Goal: Task Accomplishment & Management: Manage account settings

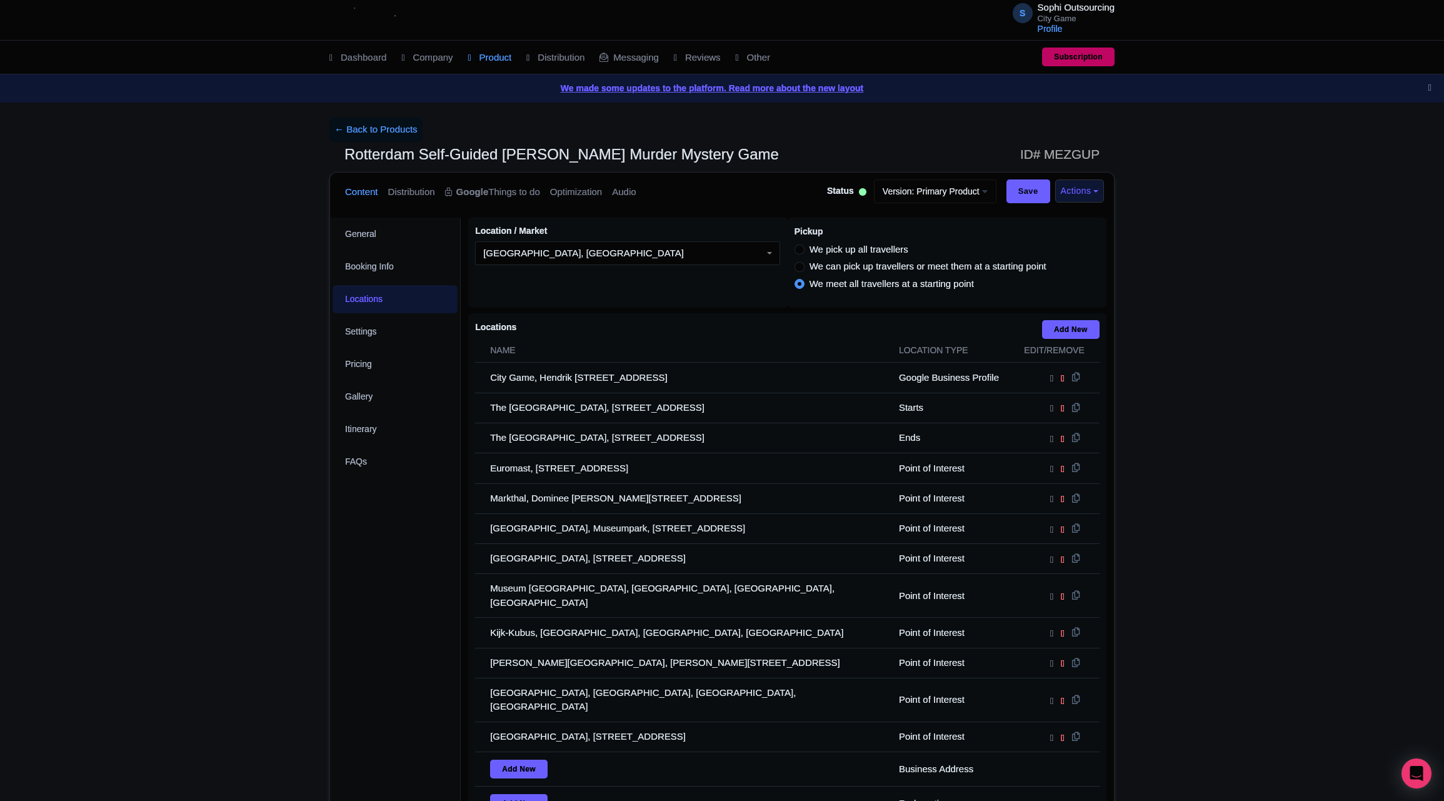
scroll to position [156, 0]
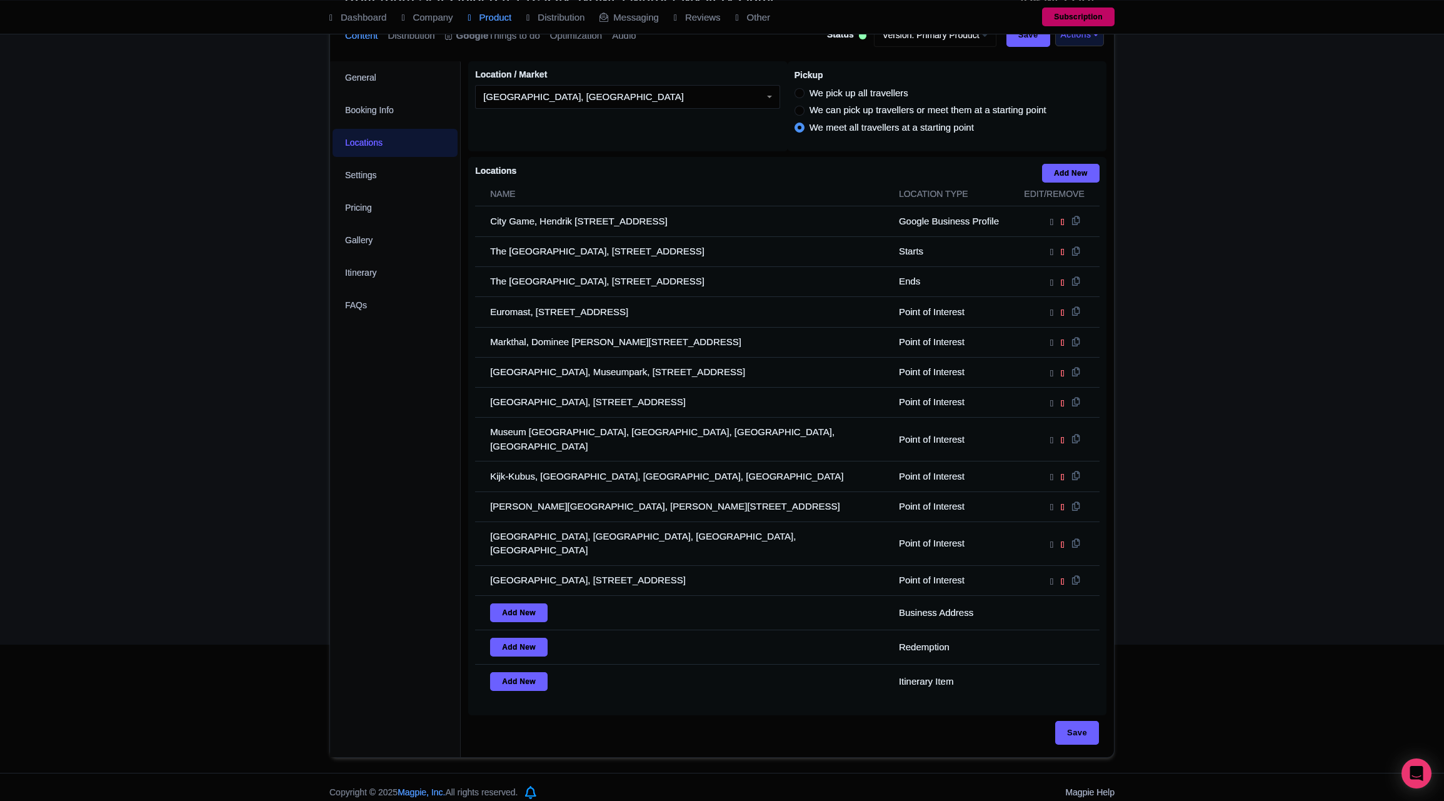
click at [123, 565] on div "← Back to Products Rotterdam Self-Guided Sherlock Holmes Murder Mystery Game ID…" at bounding box center [722, 359] width 1444 height 796
click at [377, 595] on div "General Booking Info Locations Settings Pricing Gallery Itinerary FAQs" at bounding box center [395, 409] width 131 height 696
click at [312, 584] on div "← Back to Products Rotterdam Self-Guided Sherlock Holmes Murder Mystery Game ID…" at bounding box center [722, 359] width 1444 height 796
click at [342, 580] on div "General Booking Info Locations Settings Pricing Gallery Itinerary FAQs" at bounding box center [395, 409] width 131 height 696
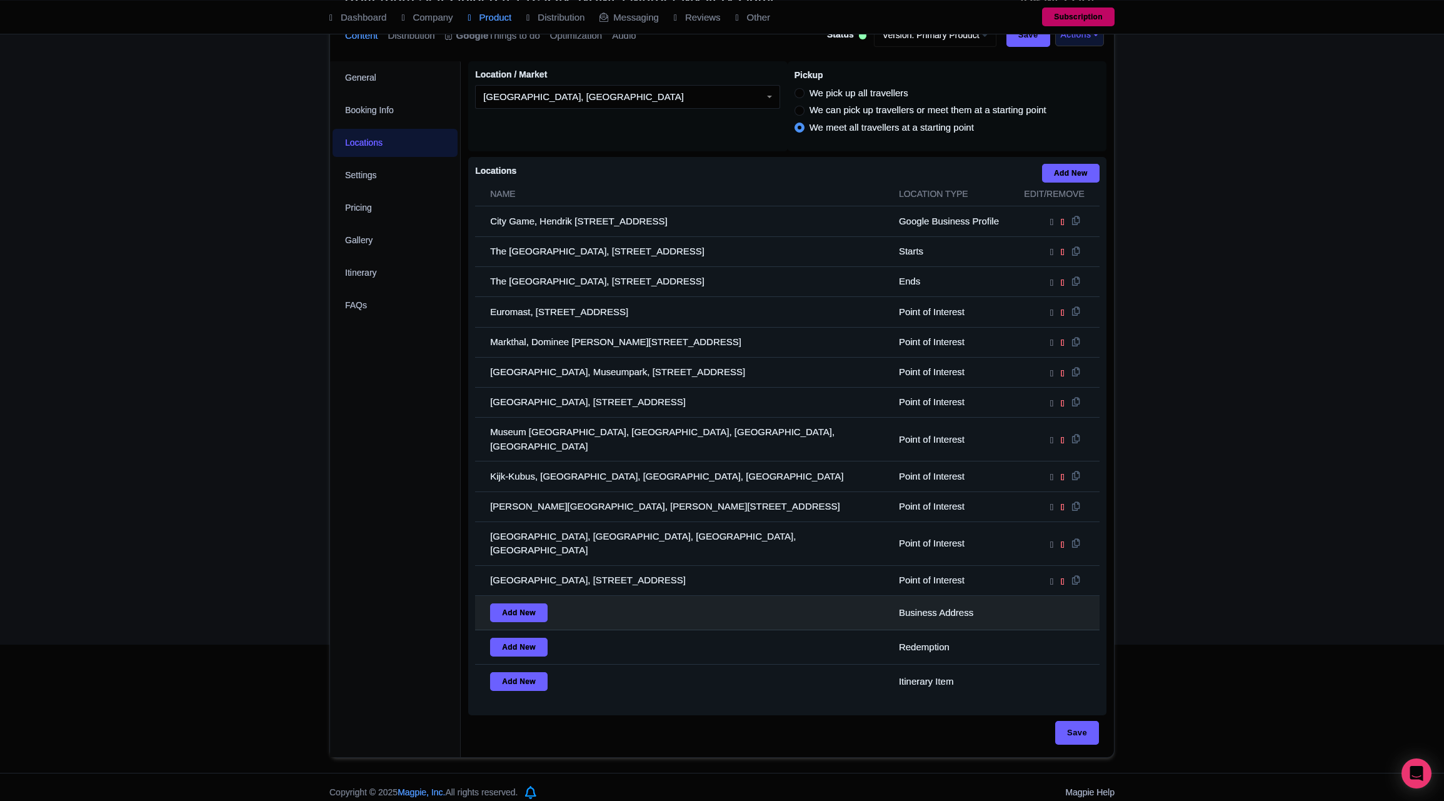
click at [478, 606] on td "Add New" at bounding box center [683, 613] width 416 height 34
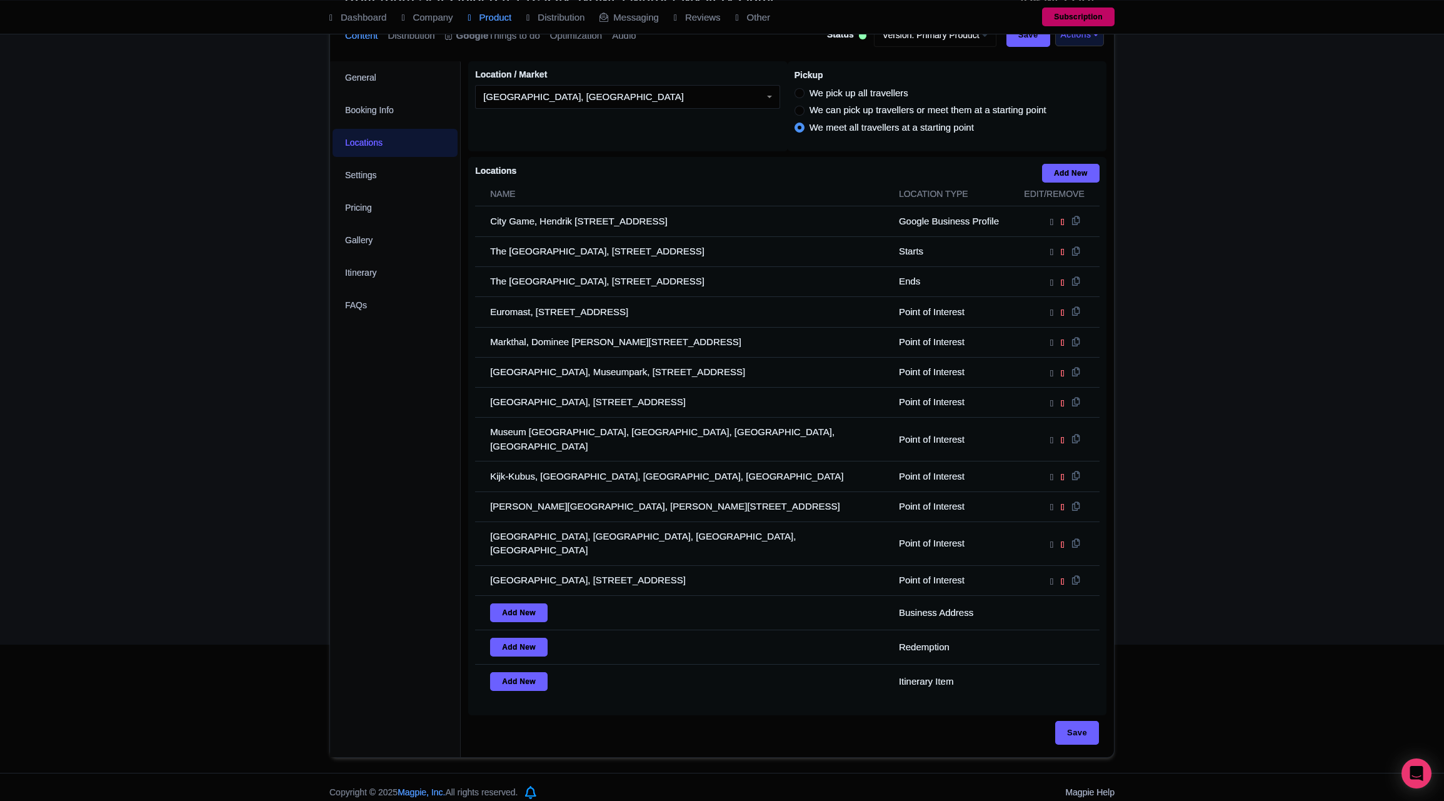
drag, startPoint x: 400, startPoint y: 585, endPoint x: 392, endPoint y: 588, distance: 8.5
click at [399, 586] on div "General Booking Info Locations Settings Pricing Gallery Itinerary FAQs" at bounding box center [395, 409] width 131 height 696
click at [276, 366] on div "← Back to Products Rotterdam Self-Guided Sherlock Holmes Murder Mystery Game ID…" at bounding box center [722, 359] width 1444 height 796
click at [244, 687] on div "← Back to Products Rotterdam Self-Guided Sherlock Holmes Murder Mystery Game ID…" at bounding box center [722, 359] width 1444 height 796
click at [224, 501] on div "← Back to Products Rotterdam Self-Guided Sherlock Holmes Murder Mystery Game ID…" at bounding box center [722, 359] width 1444 height 796
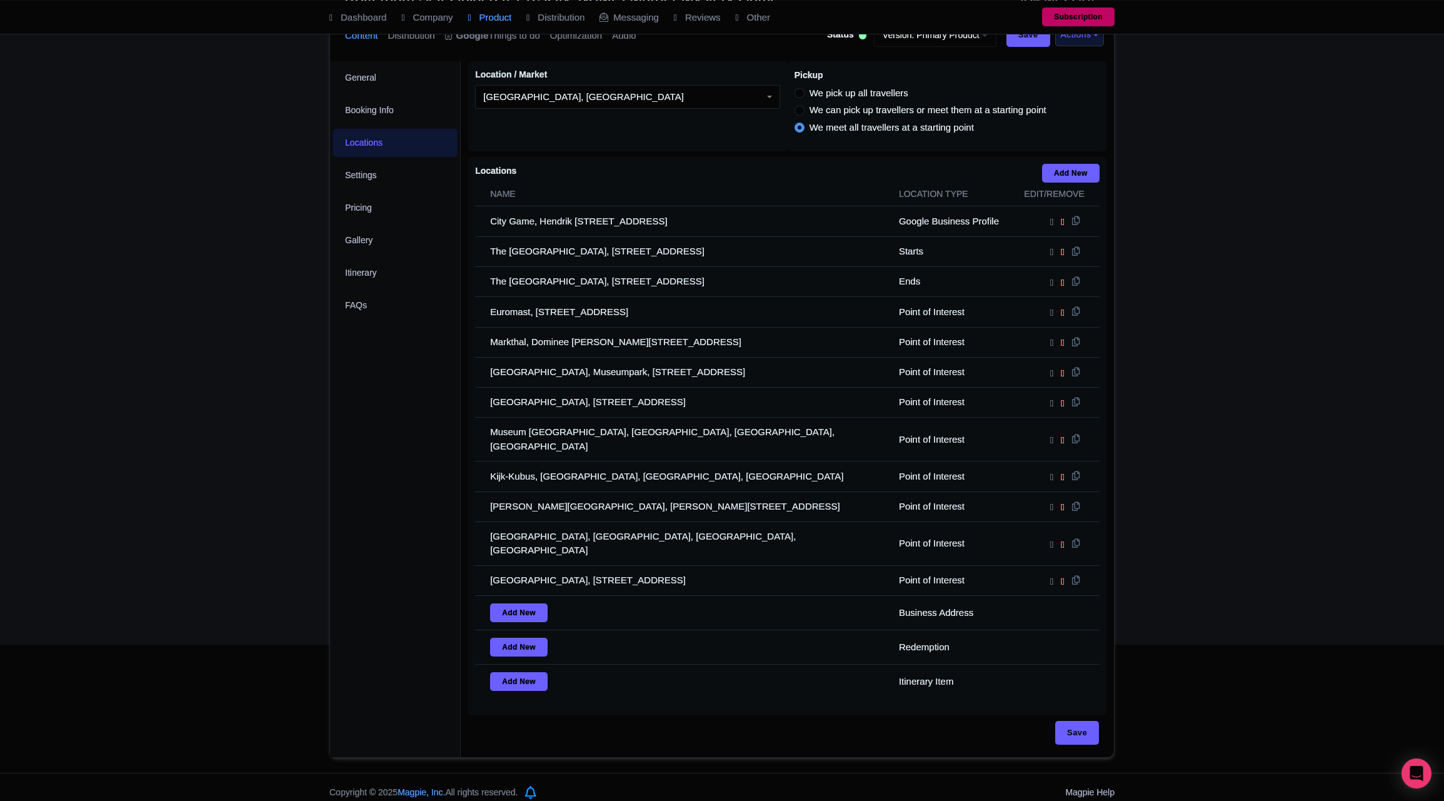
click at [300, 503] on div "← Back to Products Rotterdam Self-Guided Sherlock Holmes Murder Mystery Game ID…" at bounding box center [722, 359] width 1444 height 796
click at [178, 544] on div "← Back to Products Rotterdam Self-Guided Sherlock Holmes Murder Mystery Game ID…" at bounding box center [722, 359] width 1444 height 796
drag, startPoint x: 294, startPoint y: 451, endPoint x: 371, endPoint y: 640, distance: 204.4
click at [298, 465] on div "← Back to Products Rotterdam Self-Guided Sherlock Holmes Murder Mystery Game ID…" at bounding box center [722, 359] width 1444 height 796
click at [238, 319] on div "← Back to Products Rotterdam Self-Guided Sherlock Holmes Murder Mystery Game ID…" at bounding box center [722, 359] width 1444 height 796
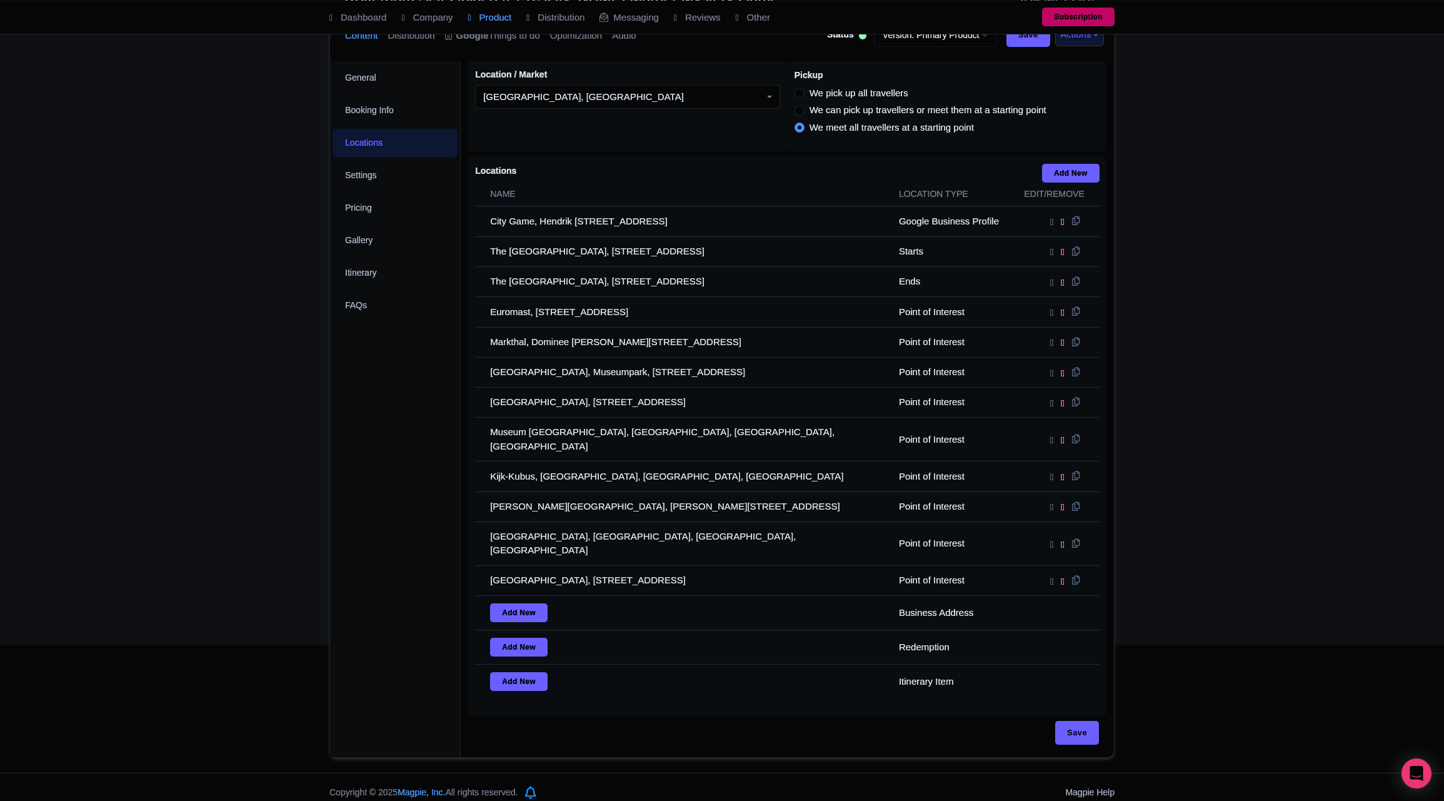
click at [122, 344] on div "← Back to Products Rotterdam Self-Guided Sherlock Holmes Murder Mystery Game ID…" at bounding box center [722, 359] width 1444 height 796
click at [225, 344] on div "← Back to Products Rotterdam Self-Guided Sherlock Holmes Murder Mystery Game ID…" at bounding box center [722, 359] width 1444 height 796
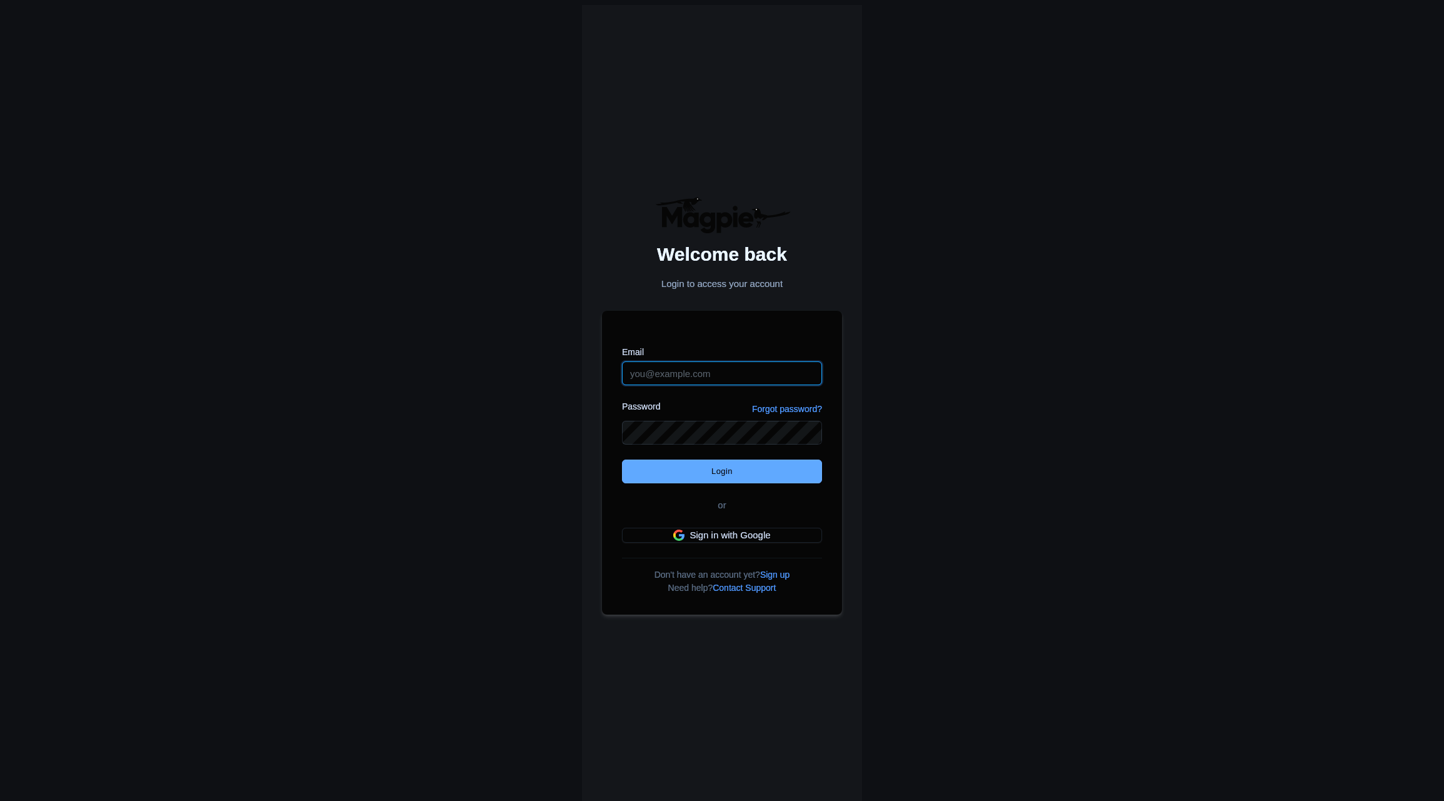
type input "citygame@sophi-outsourcing.com"
click at [711, 471] on input "Login" at bounding box center [722, 472] width 200 height 24
type input "Logging in..."
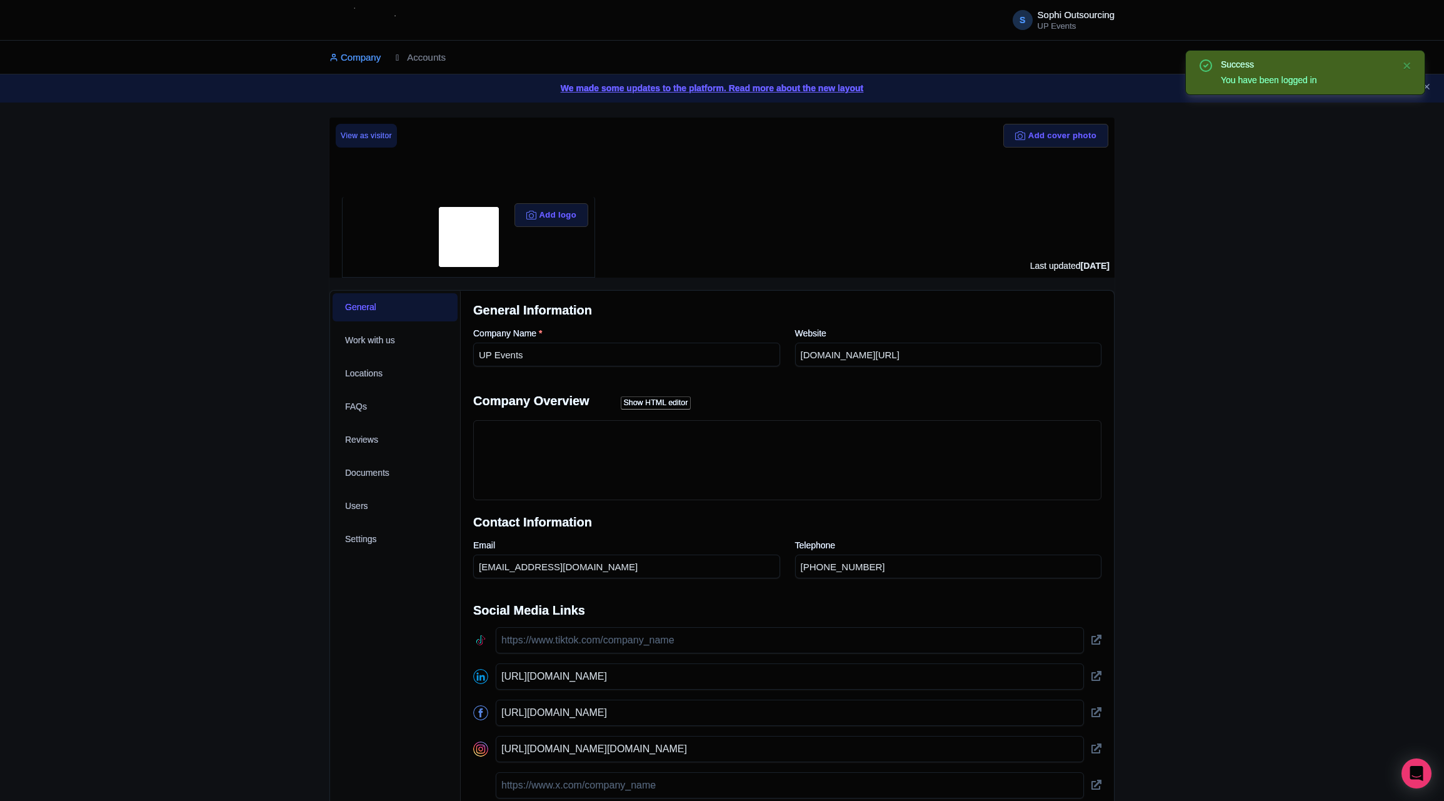
click at [201, 342] on div "Success You have been logged in Add cover photo View as visitor Add logo Last u…" at bounding box center [722, 530] width 1444 height 825
click at [411, 55] on link "Accounts" at bounding box center [421, 58] width 50 height 34
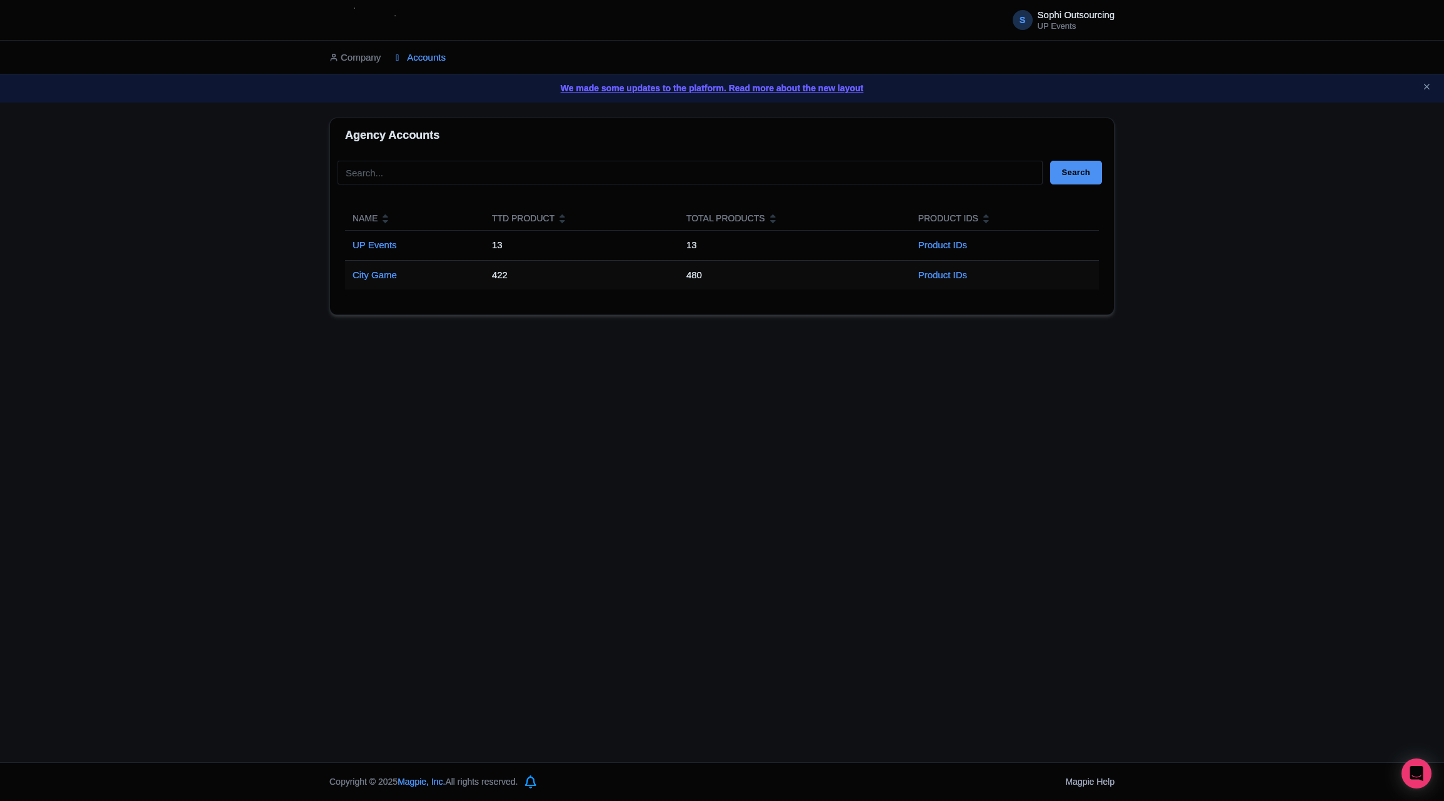
click at [404, 281] on td "City Game" at bounding box center [414, 274] width 139 height 29
click at [371, 281] on td "City Game" at bounding box center [414, 274] width 139 height 29
click at [376, 274] on link "City Game" at bounding box center [375, 274] width 44 height 11
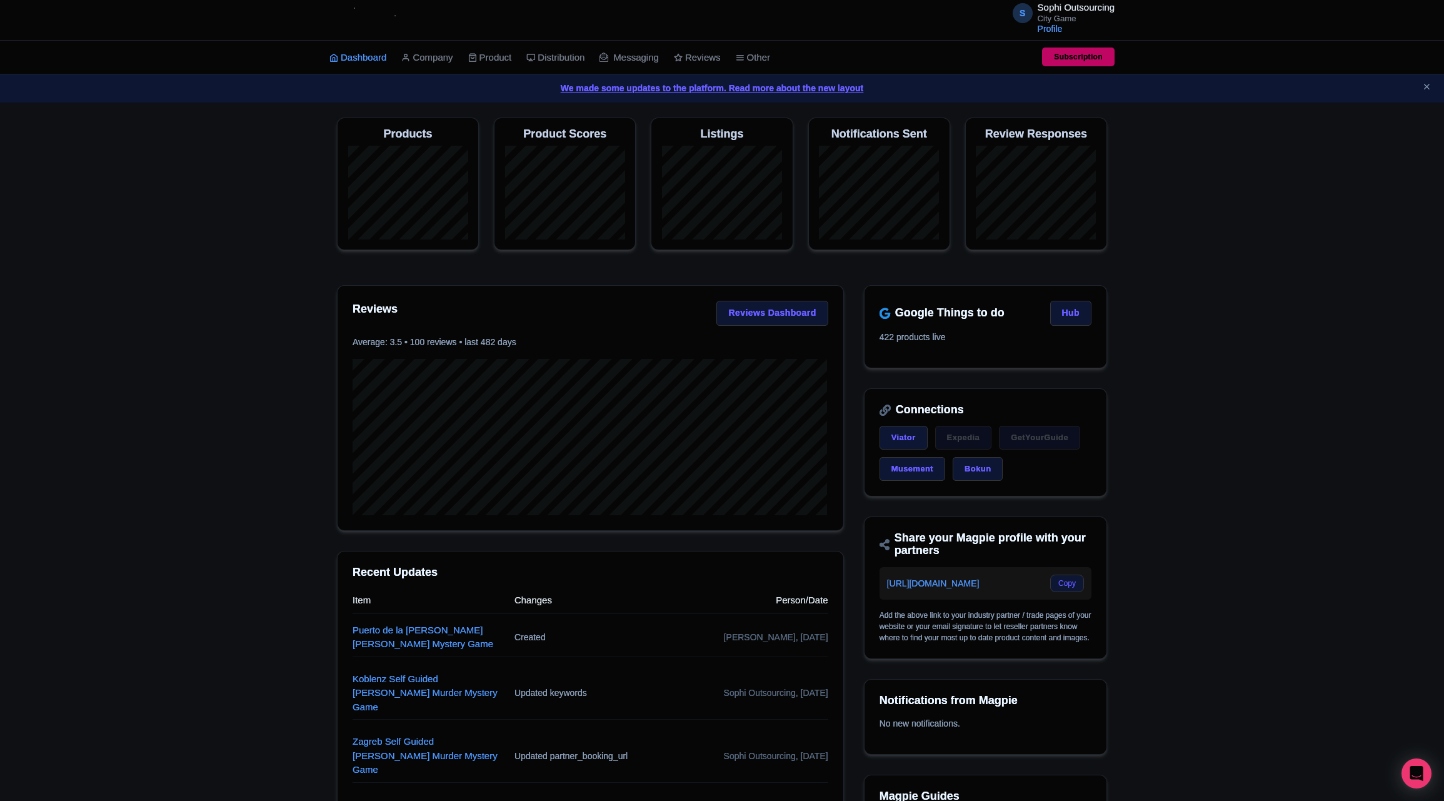
click at [83, 315] on div "Magpie recommends Look into TUI Musement as a distribution channel TUI Musement…" at bounding box center [722, 504] width 1444 height 772
click at [231, 371] on div "Magpie recommends Look into TUI Musement as a distribution channel TUI Musement…" at bounding box center [722, 504] width 1444 height 772
click at [209, 376] on div "Magpie recommends Look into TUI Musement as a distribution channel TUI Musement…" at bounding box center [722, 504] width 1444 height 772
click at [209, 368] on div "Magpie recommends Look into TUI Musement as a distribution channel TUI Musement…" at bounding box center [722, 504] width 1444 height 772
click at [113, 600] on div "Magpie recommends Look into TUI Musement as a distribution channel TUI Musement…" at bounding box center [722, 504] width 1444 height 772
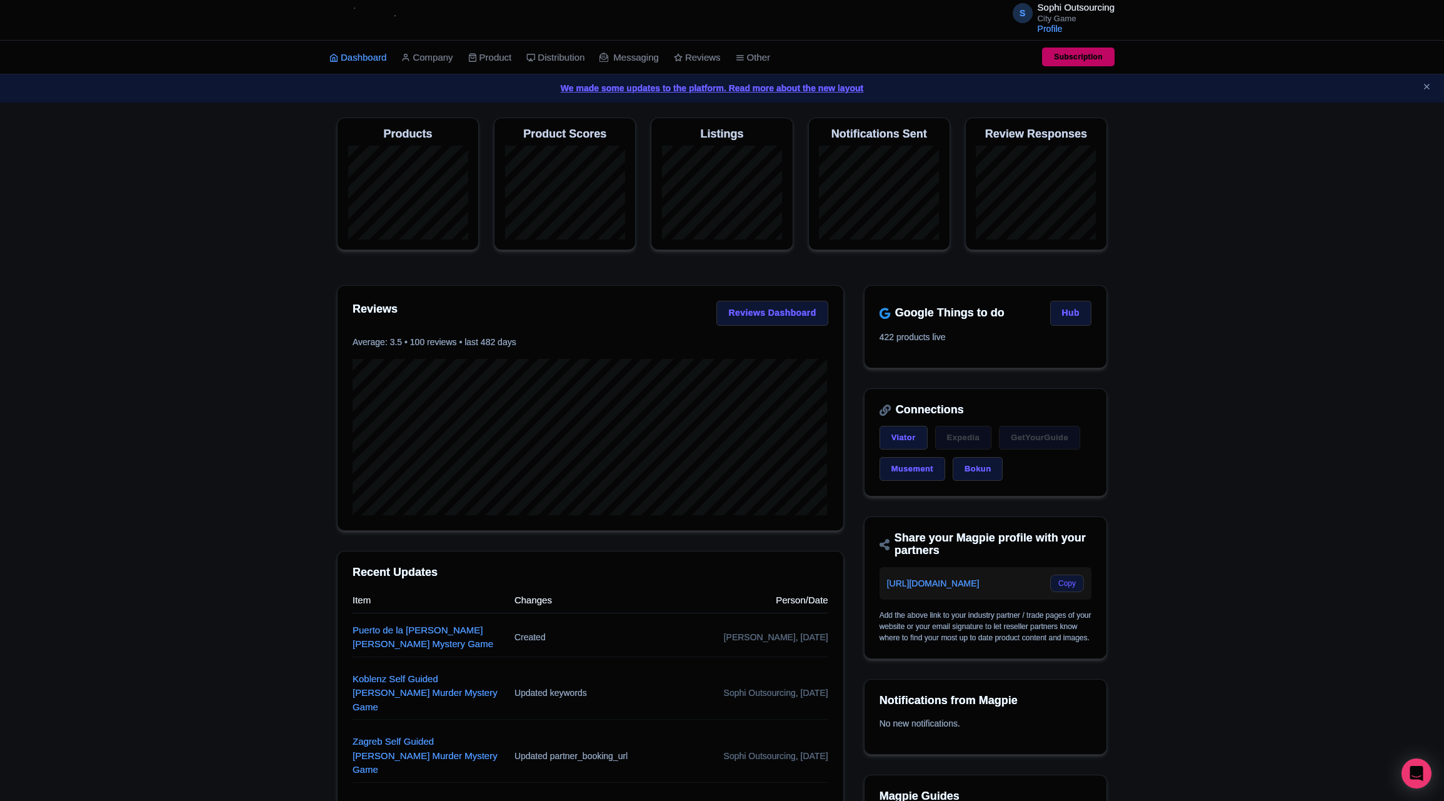
click at [109, 668] on div "Magpie recommends Respond to more reviews You currently have unresponded review…" at bounding box center [722, 504] width 1444 height 772
click at [501, 91] on link "My Products" at bounding box center [528, 88] width 119 height 19
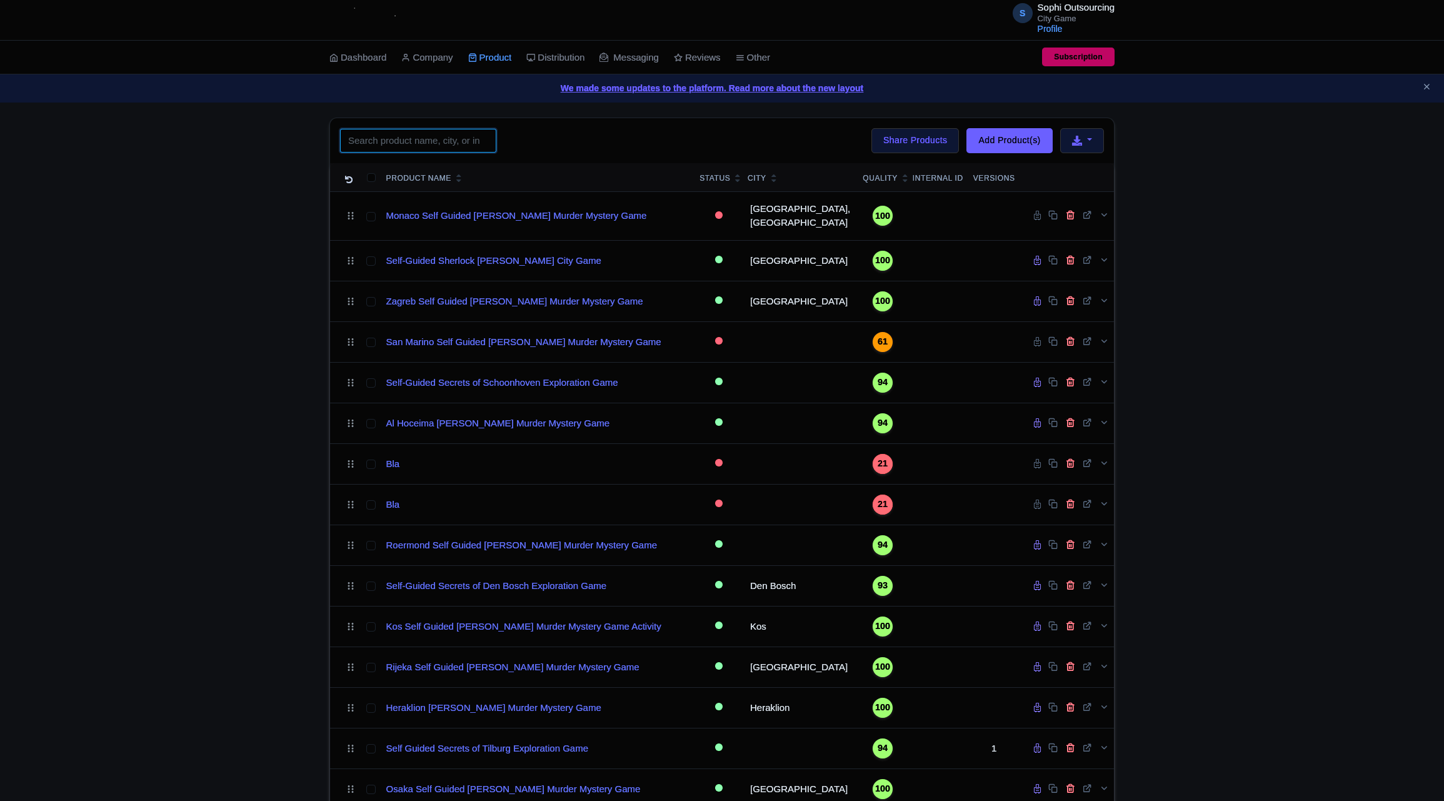
click at [359, 135] on input "search" at bounding box center [418, 141] width 156 height 24
type input "Rotterdam"
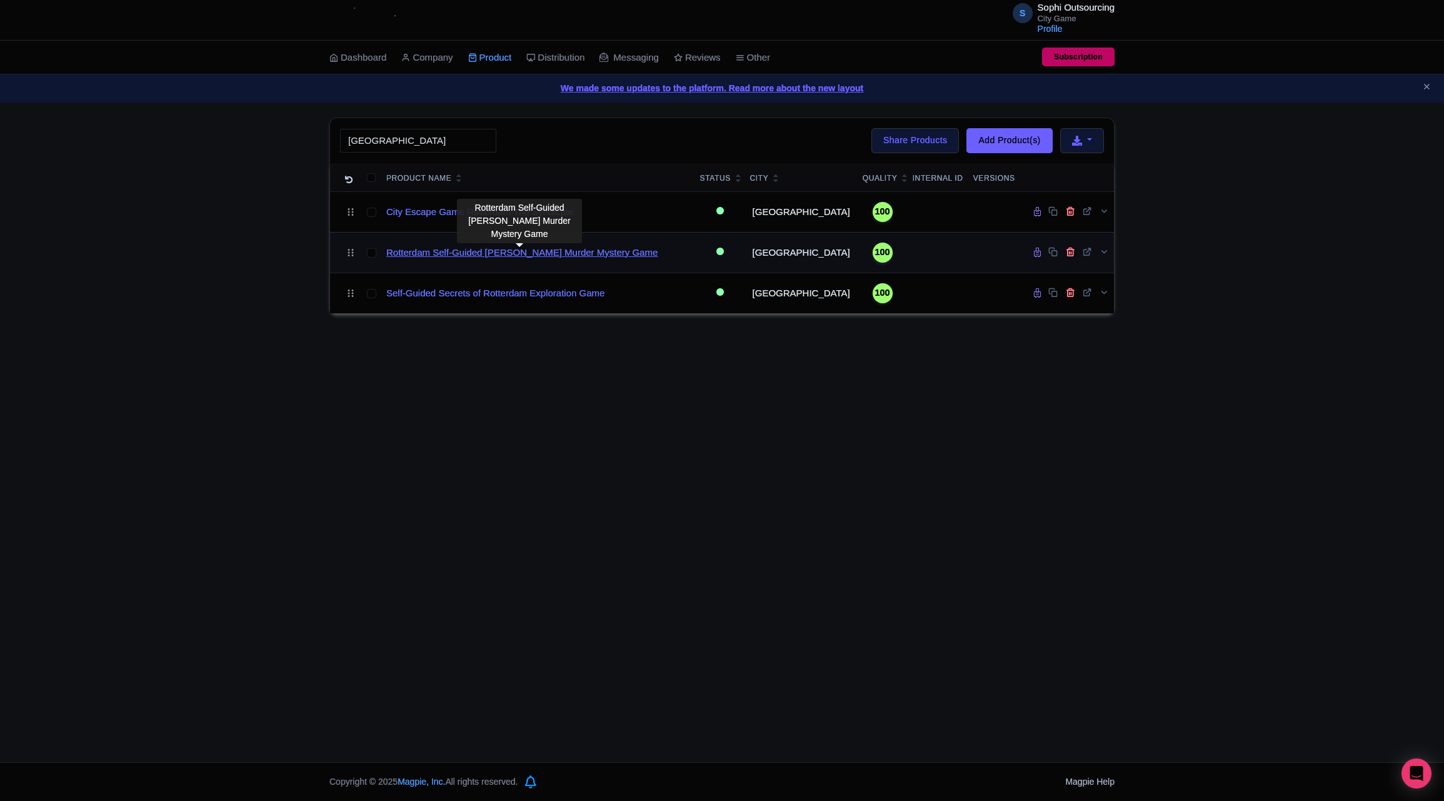
click at [479, 248] on link "Rotterdam Self-Guided [PERSON_NAME] Murder Mystery Game" at bounding box center [521, 253] width 271 height 14
click at [503, 253] on link "Rotterdam Self-Guided [PERSON_NAME] Murder Mystery Game" at bounding box center [521, 253] width 271 height 14
